Goal: Information Seeking & Learning: Find specific fact

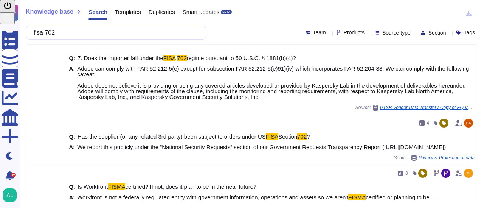
scroll to position [151, 0]
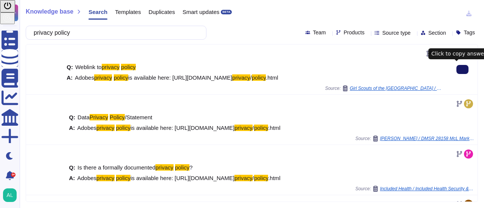
click at [462, 70] on icon at bounding box center [462, 70] width 0 height 0
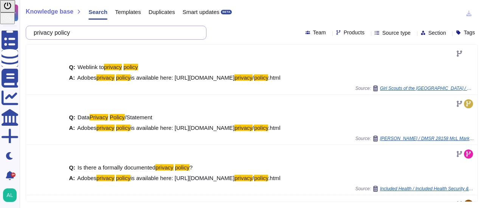
click at [162, 35] on input "privacy policy" at bounding box center [114, 32] width 169 height 13
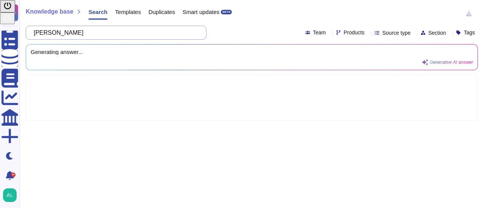
type input "pri"
type input "transfer impact assessment"
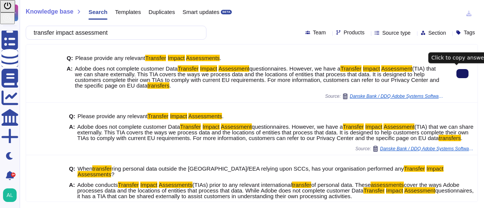
click at [462, 74] on icon at bounding box center [462, 74] width 0 height 0
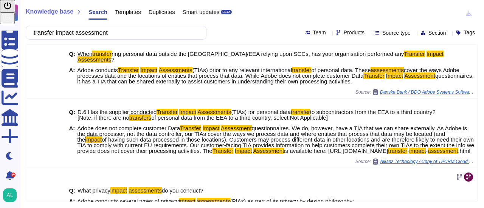
scroll to position [189, 0]
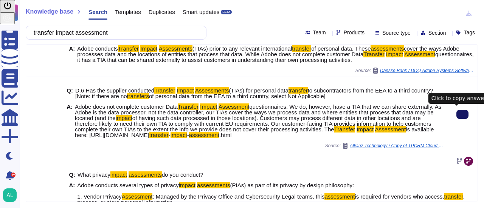
click at [456, 114] on button at bounding box center [462, 114] width 12 height 9
